Goal: Find specific page/section: Find specific page/section

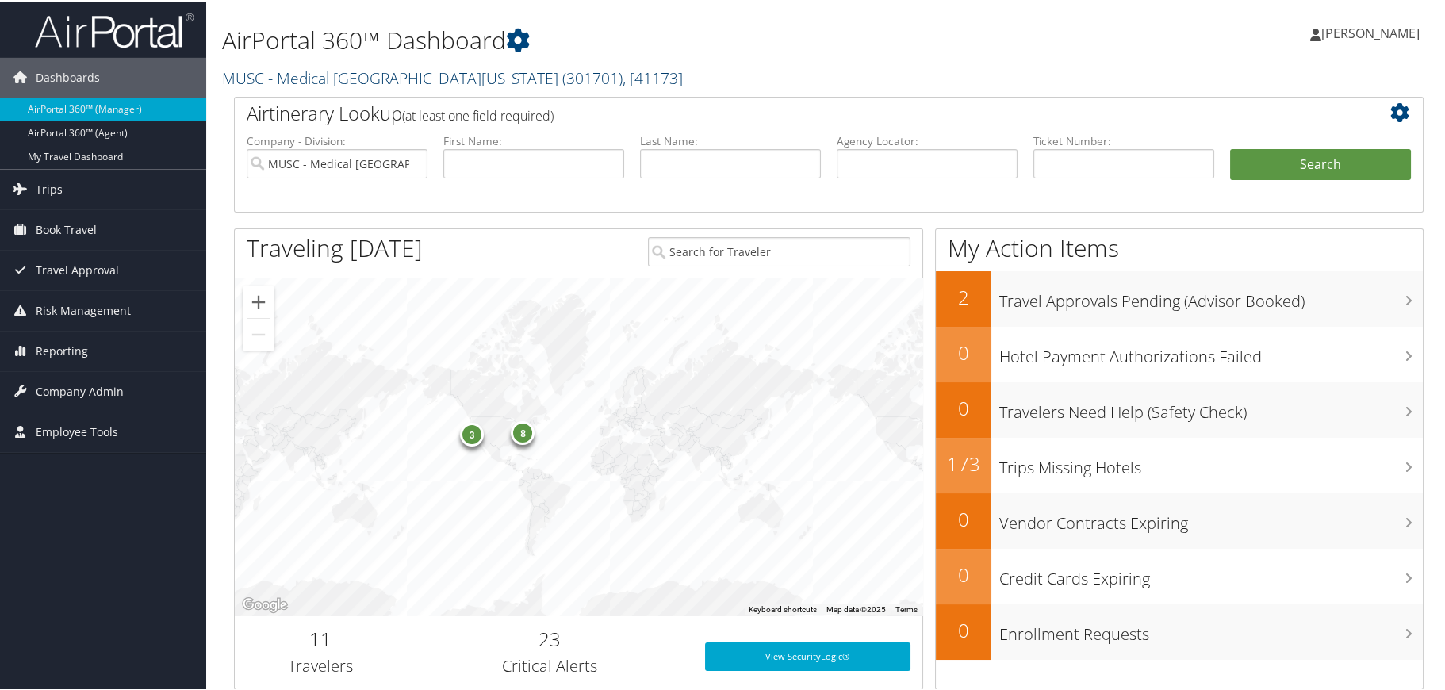
click at [439, 75] on link "MUSC - [GEOGRAPHIC_DATA][US_STATE] ( 301701 ) , [ 41173 ]" at bounding box center [452, 76] width 461 height 21
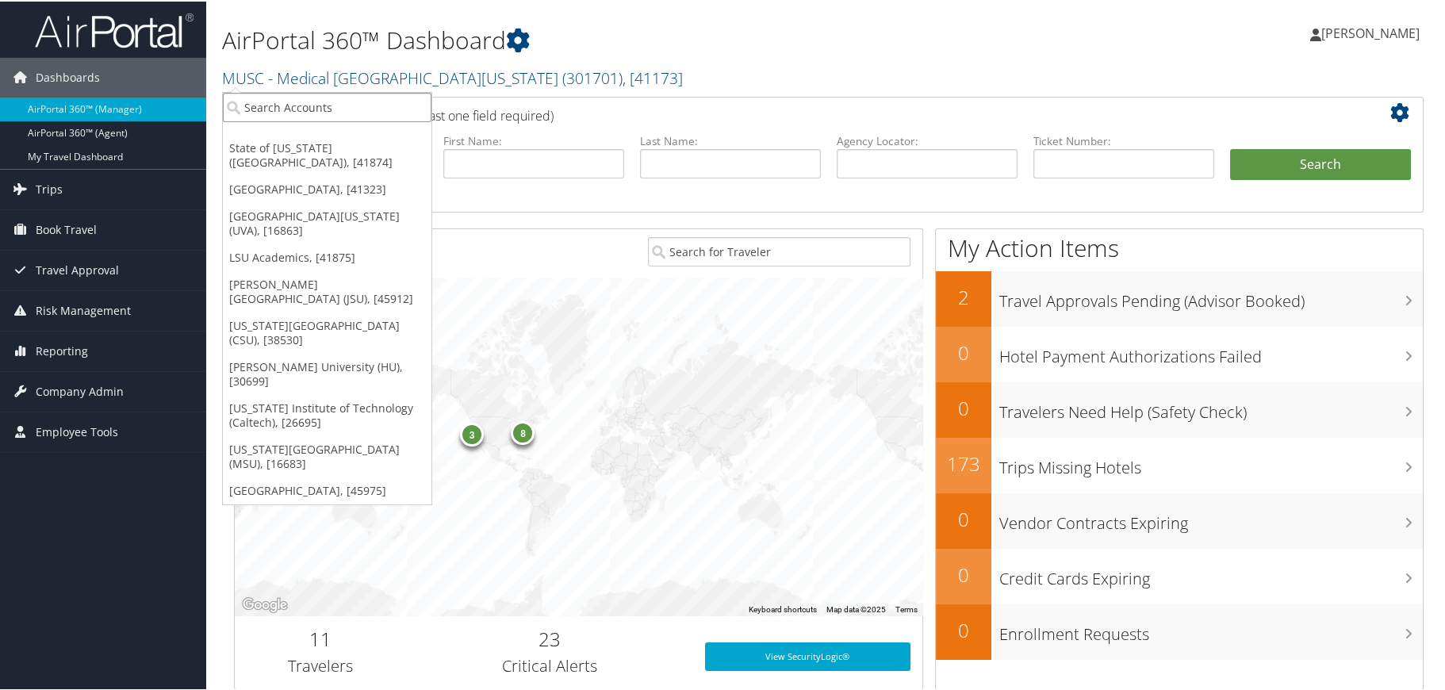
click at [322, 108] on input "search" at bounding box center [327, 105] width 209 height 29
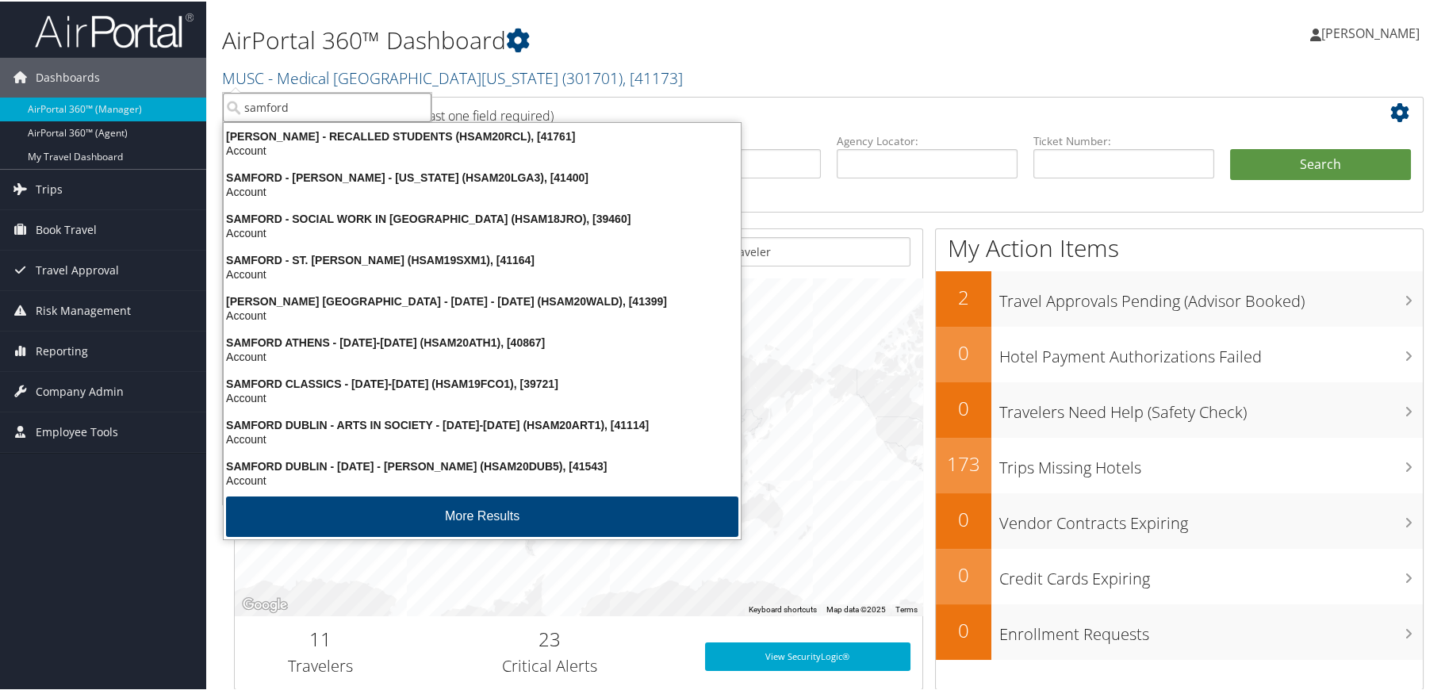
type input "samford u"
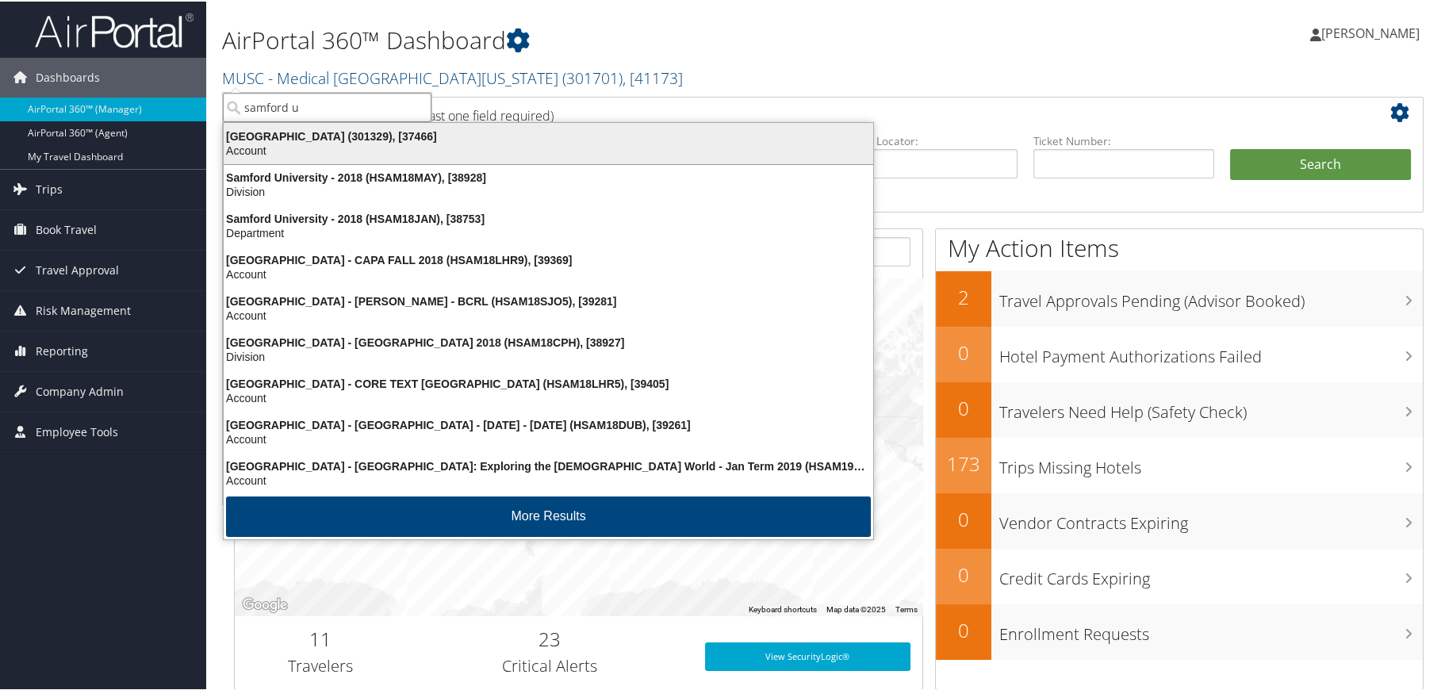
click at [337, 128] on div "Samford University (301329), [37466]" at bounding box center [548, 135] width 669 height 14
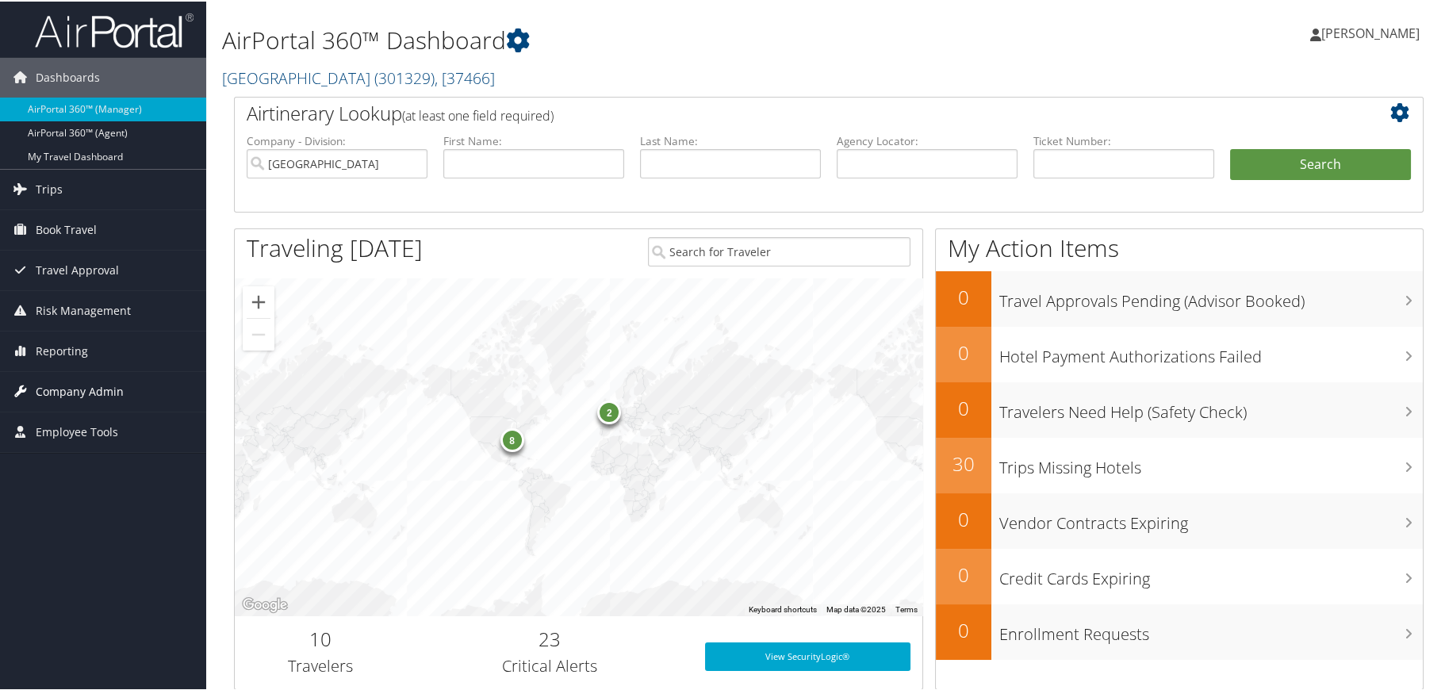
click at [109, 387] on span "Company Admin" at bounding box center [80, 390] width 88 height 40
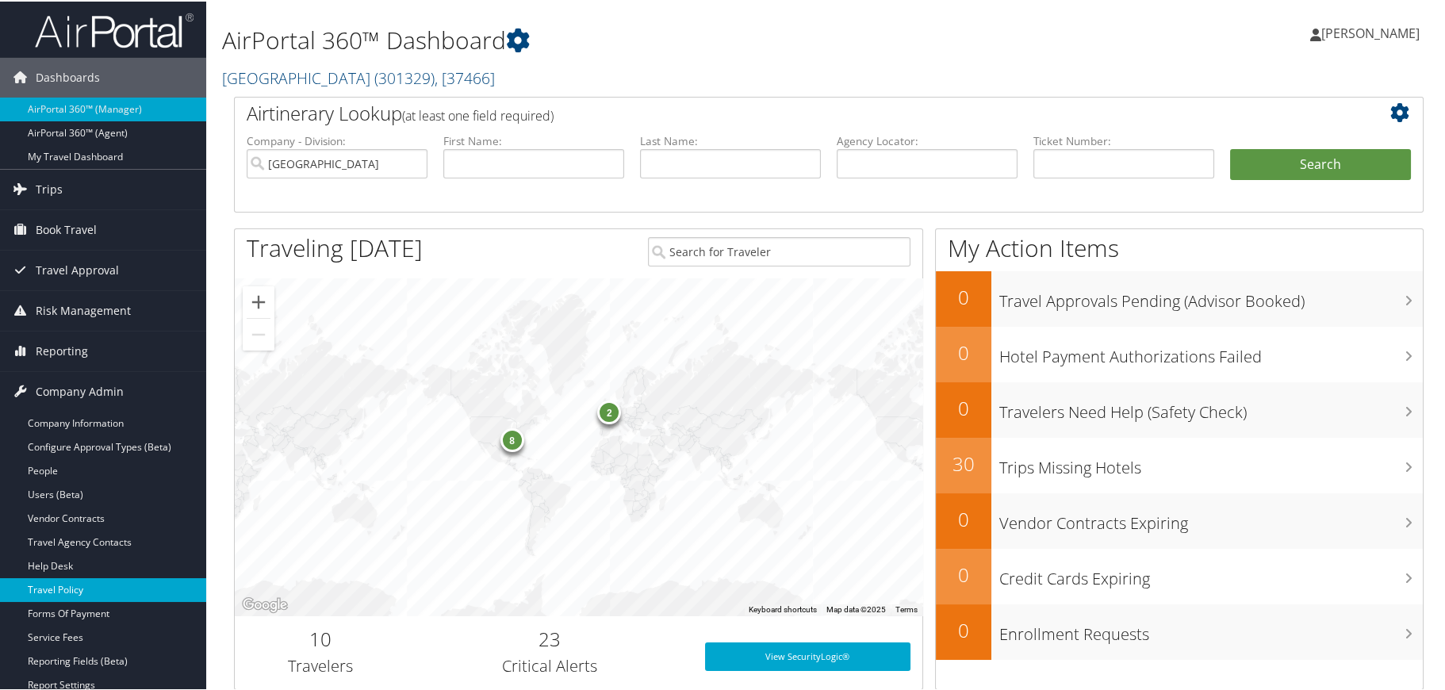
click at [78, 586] on link "Travel Policy" at bounding box center [103, 589] width 206 height 24
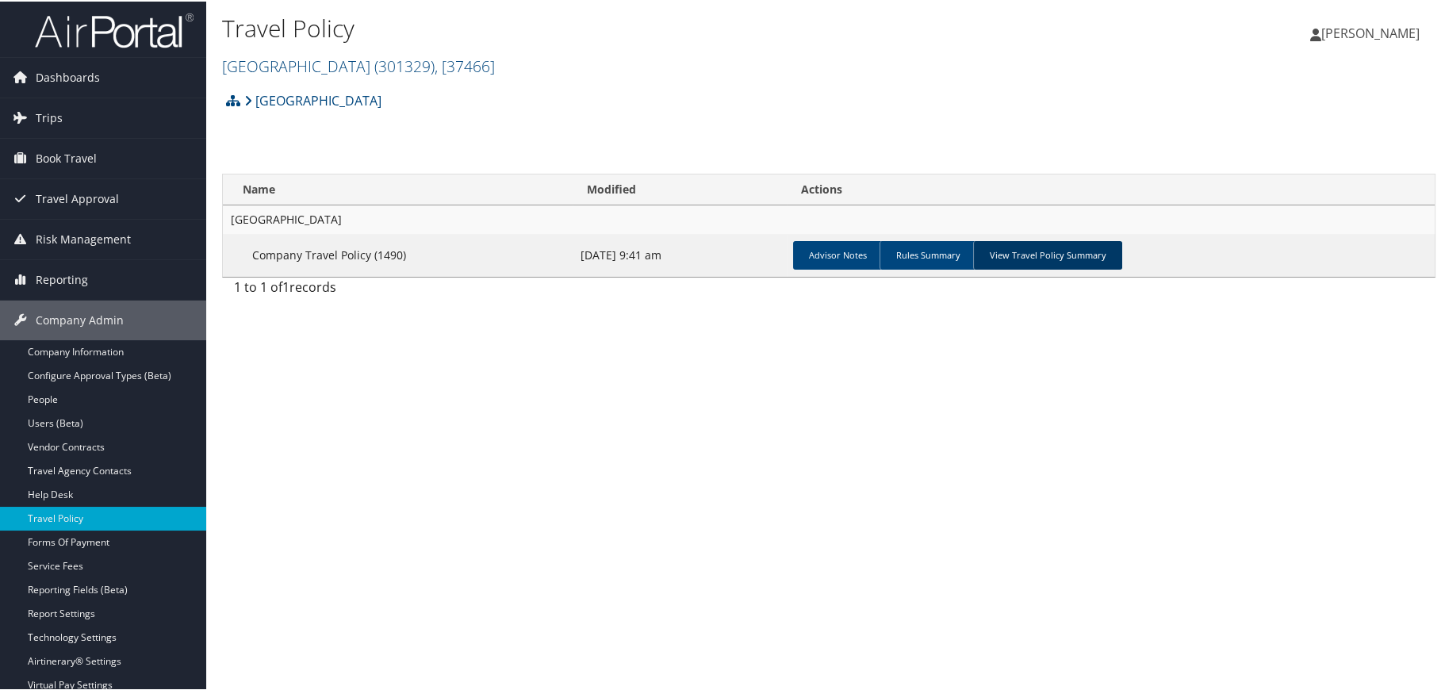
click at [1079, 255] on link "View Travel Policy Summary" at bounding box center [1047, 254] width 149 height 29
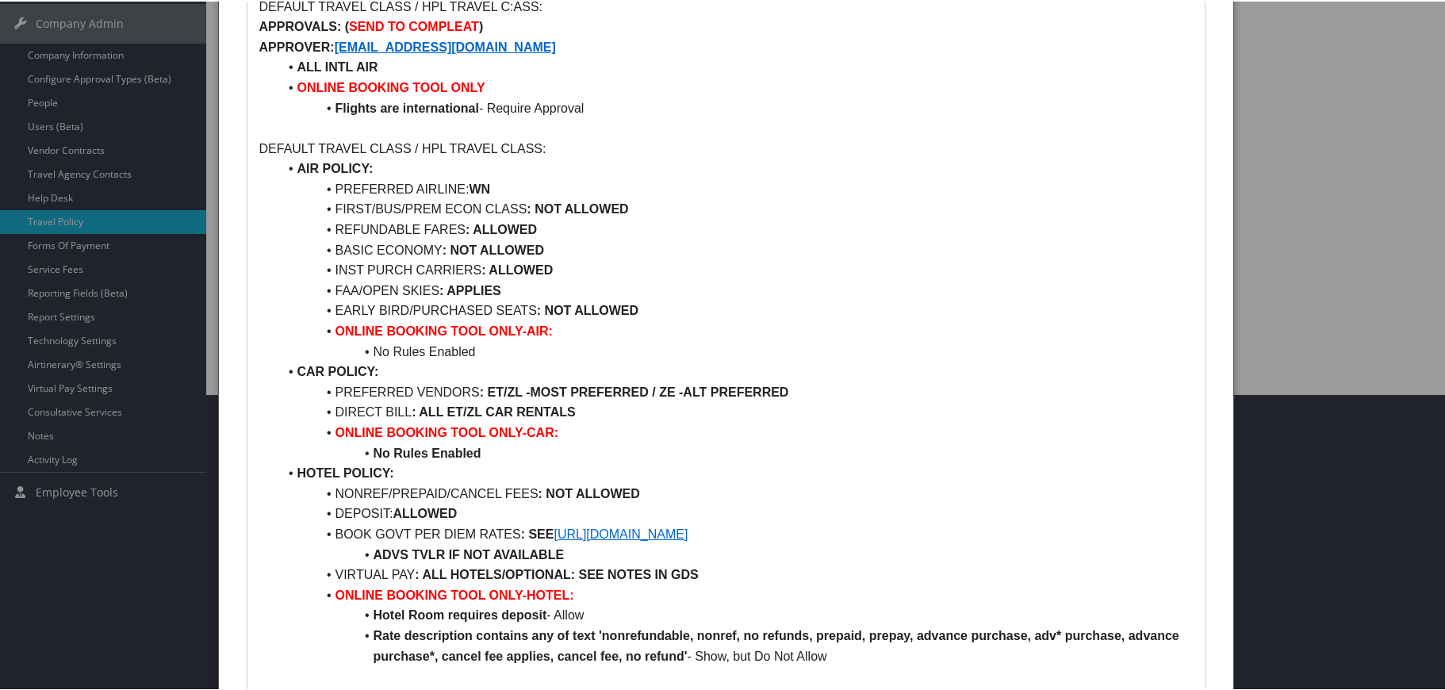
scroll to position [317, 0]
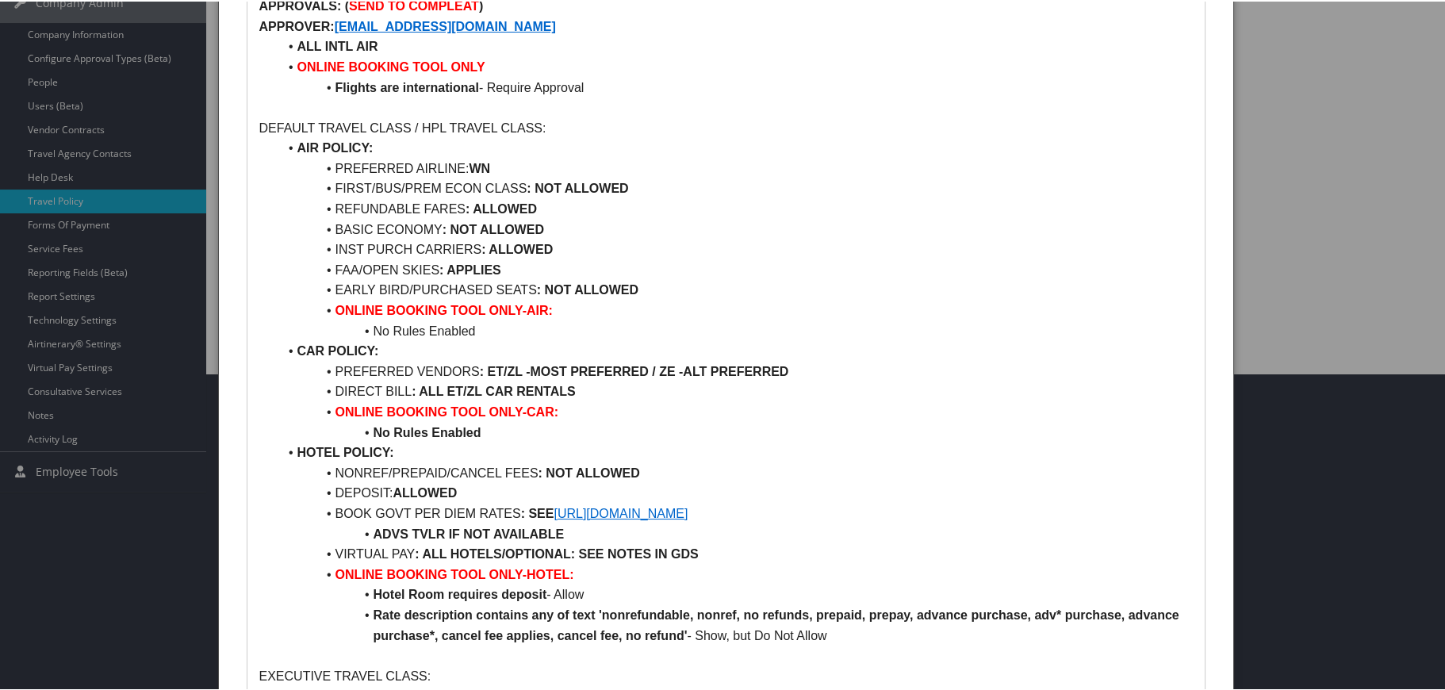
click at [1352, 527] on div at bounding box center [725, 345] width 1451 height 690
